Goal: Transaction & Acquisition: Purchase product/service

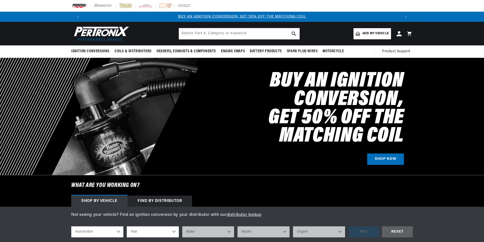
click at [380, 33] on span "Add my vehicle" at bounding box center [375, 33] width 26 height 5
click at [336, 80] on h2 "Buy an Ignition Conversion, Get 50% off the Matching Coil" at bounding box center [295, 108] width 216 height 73
click at [375, 30] on link "Add my vehicle" at bounding box center [371, 33] width 37 height 11
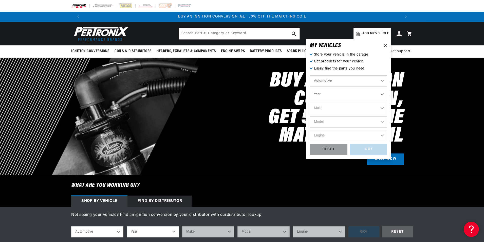
click at [327, 92] on select "Year [DATE] 2021 2020 2019 2018 2017 2016 2015 2014 2013 2012 2011 2010 2009 20…" at bounding box center [348, 94] width 77 height 11
select select "1967"
click at [310, 89] on select "Year [DATE] 2021 2020 2019 2018 2017 2016 2015 2014 2013 2012 2011 2010 2009 20…" at bounding box center [348, 94] width 77 height 11
click at [342, 90] on select "2022 2021 2020 2019 2018 2017 2016 2015 2014 2013 2012 2011 2010 2009 2008 2007…" at bounding box center [348, 94] width 77 height 11
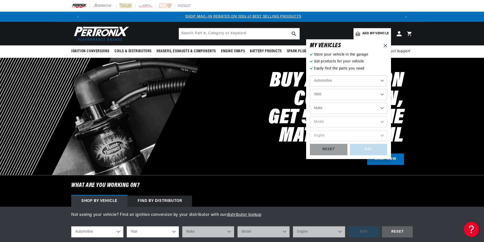
click at [310, 89] on select "2022 2021 2020 2019 2018 2017 2016 2015 2014 2013 2012 2011 2010 2009 2008 2007…" at bounding box center [348, 94] width 77 height 11
select select "1966"
click at [331, 109] on select "Make Alfa Romeo American Motors Aston [PERSON_NAME][GEOGRAPHIC_DATA] [PERSON_NA…" at bounding box center [348, 108] width 77 height 11
select select "Lincoln"
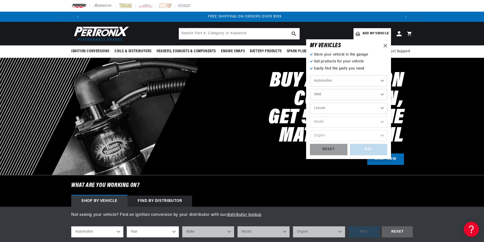
click at [310, 103] on select "Make Alfa Romeo American Motors Aston [PERSON_NAME][GEOGRAPHIC_DATA] [PERSON_NA…" at bounding box center [348, 108] width 77 height 11
select select "Lincoln"
click at [327, 123] on select "Model Continental" at bounding box center [348, 121] width 77 height 11
select select "Continental"
click at [310, 116] on select "Model Continental" at bounding box center [348, 121] width 77 height 11
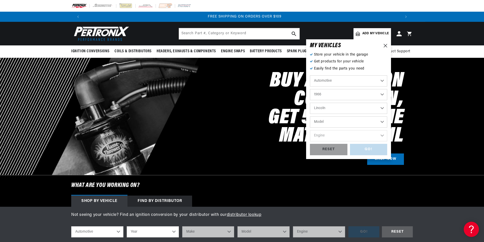
select select "Continental"
click at [330, 134] on select "Engine 7.0L 7.5L 7.6L" at bounding box center [348, 135] width 77 height 11
select select "7.6L"
click at [310, 130] on select "Engine 7.0L 7.5L 7.6L" at bounding box center [348, 135] width 77 height 11
select select "7.6L"
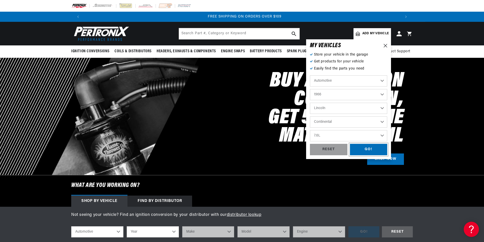
click at [370, 149] on div "GO!" at bounding box center [368, 149] width 37 height 11
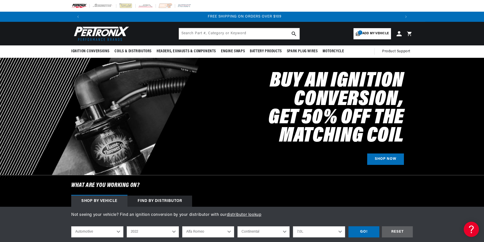
select select "1966"
select select "Lincoln"
select select "Continental"
select select "7.6L"
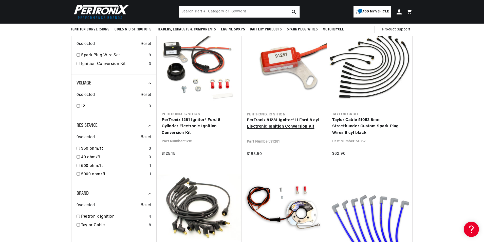
scroll to position [101, 0]
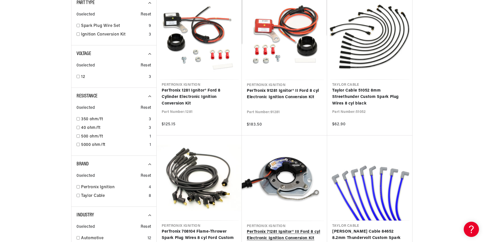
click at [300, 228] on link "PerTronix 71281 Ignitor® III Ford 8 cyl Electronic Ignition Conversion Kit" at bounding box center [284, 234] width 75 height 13
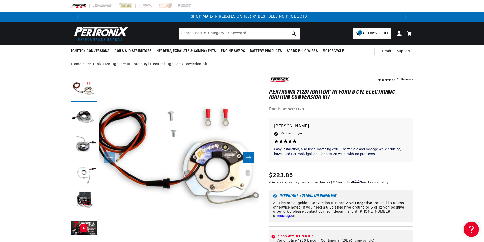
scroll to position [0, 316]
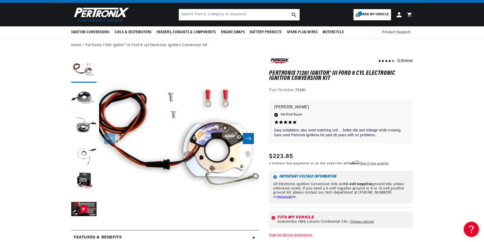
scroll to position [76, 0]
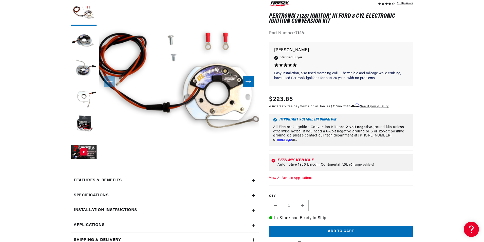
click at [307, 177] on link "View All Vehicle Applications" at bounding box center [290, 177] width 43 height 3
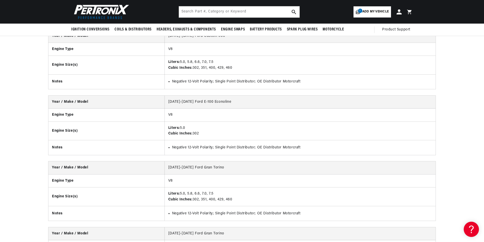
scroll to position [8574, 0]
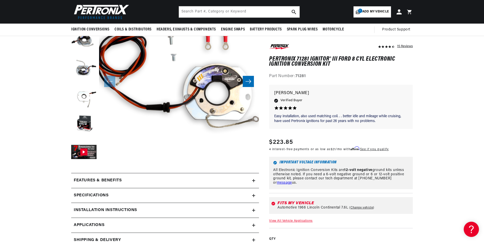
scroll to position [0, 632]
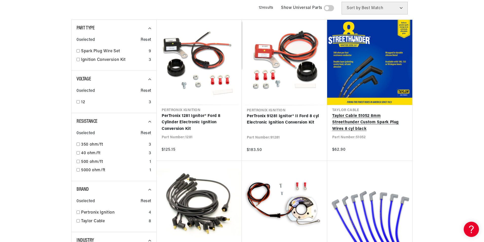
scroll to position [0, 316]
click at [351, 121] on link "Taylor Cable 51052 8mm Streethunder Custom Spark Plug Wires 8 cyl black" at bounding box center [369, 122] width 75 height 19
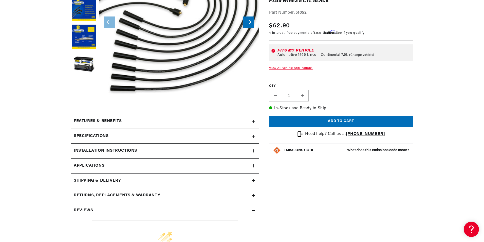
scroll to position [152, 0]
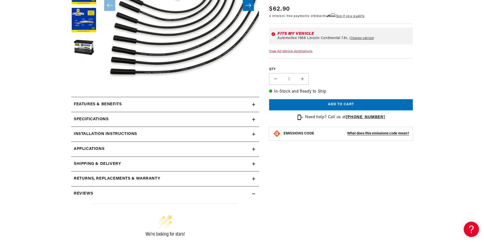
click at [105, 117] on h2 "Specifications" at bounding box center [91, 119] width 35 height 7
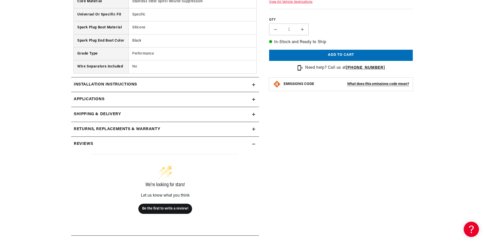
scroll to position [0, 316]
click at [114, 99] on link "Applications" at bounding box center [165, 99] width 188 height 15
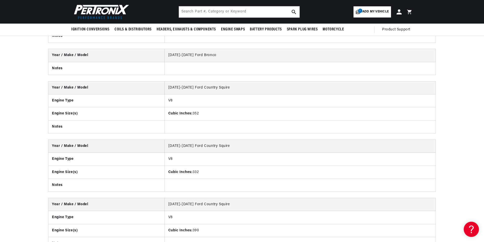
scroll to position [8617, 0]
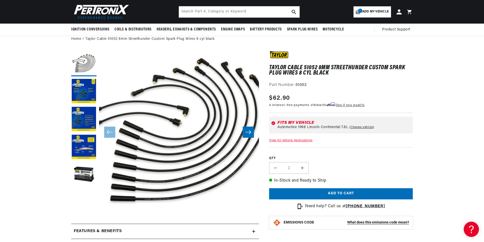
scroll to position [0, 316]
